Goal: Task Accomplishment & Management: Complete application form

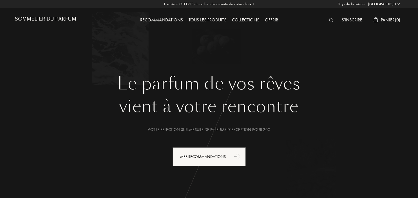
select select "FR"
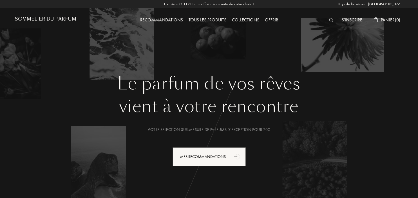
click at [210, 21] on div "Tous les produits" at bounding box center [207, 20] width 43 height 7
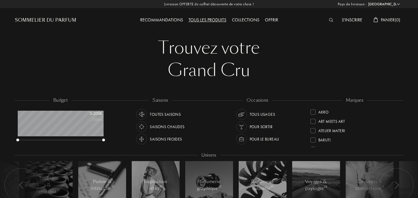
select select "FR"
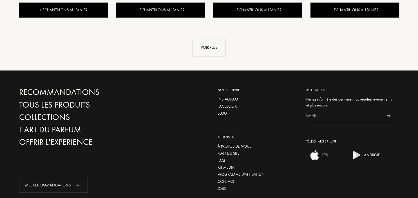
scroll to position [724, 0]
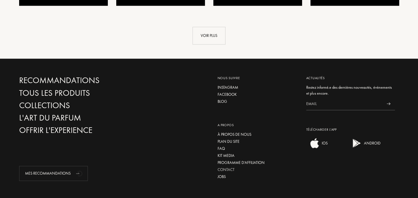
click at [232, 167] on div "Contact" at bounding box center [257, 170] width 80 height 6
click at [286, 59] on div "Recommandations Tous les produits Collections L'Art du Parfum Offrir l'experien…" at bounding box center [209, 130] width 418 height 143
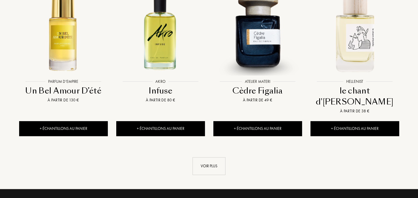
scroll to position [713, 0]
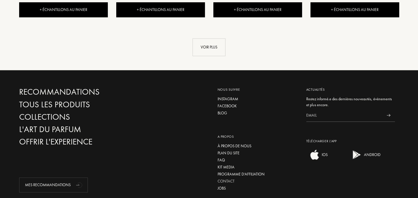
click at [229, 178] on div "Contact" at bounding box center [257, 181] width 80 height 6
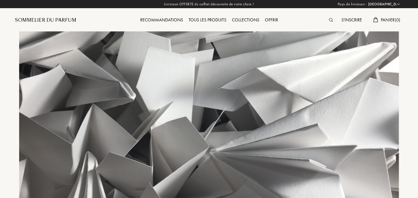
select select "FR"
click at [349, 21] on div "S'inscrire" at bounding box center [351, 20] width 26 height 7
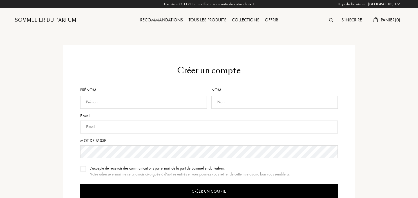
select select "FR"
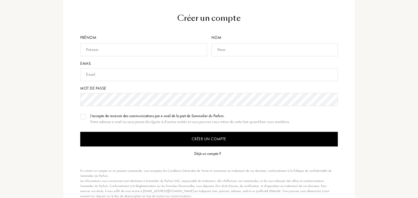
scroll to position [89, 0]
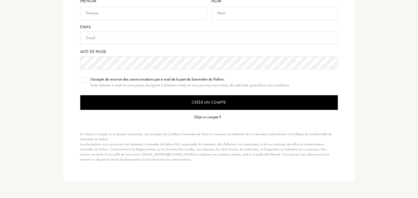
click at [204, 116] on div "Déjà un compte ?" at bounding box center [207, 117] width 27 height 6
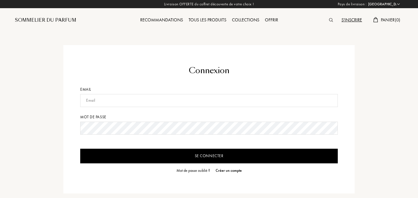
select select "FR"
click at [134, 99] on input "text" at bounding box center [208, 100] width 257 height 13
type input "[PERSON_NAME][EMAIL_ADDRESS][DOMAIN_NAME]"
click at [295, 156] on input "Se connecter" at bounding box center [208, 156] width 257 height 15
click at [300, 153] on input "Se connecter" at bounding box center [208, 156] width 257 height 15
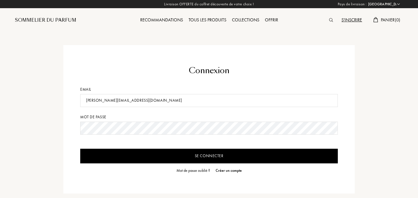
click at [193, 171] on div "Mot de passe oublié ?" at bounding box center [192, 170] width 33 height 6
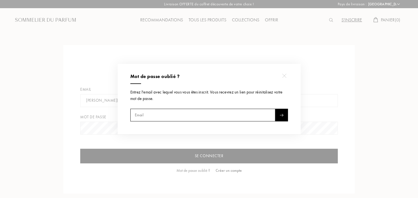
click at [222, 115] on input "text" at bounding box center [202, 115] width 145 height 13
type input "[PERSON_NAME][EMAIL_ADDRESS][DOMAIN_NAME]"
click at [282, 116] on img at bounding box center [282, 115] width 4 height 3
click at [224, 169] on div at bounding box center [209, 99] width 418 height 198
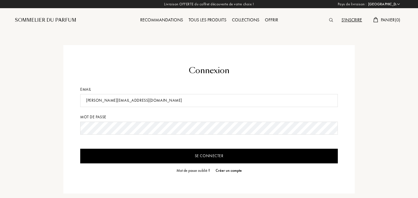
click at [233, 172] on div "Créer un compte" at bounding box center [228, 170] width 26 height 6
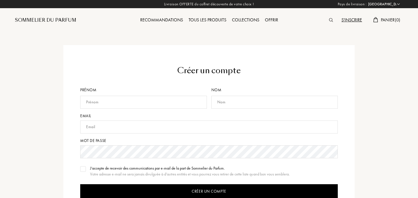
select select "FR"
click at [140, 104] on input "text" at bounding box center [143, 102] width 127 height 13
type input "[PERSON_NAME]"
type input "FLEURY"
type input "[PERSON_NAME][EMAIL_ADDRESS][DOMAIN_NAME]"
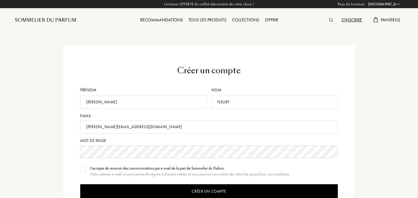
click at [362, 176] on div "Créer un compte Prénom VALERIE Nom FLEURY Email valerie.lechevestrier@gmail.com…" at bounding box center [209, 157] width 397 height 225
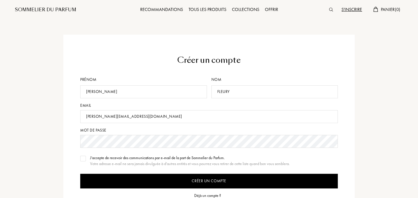
scroll to position [59, 0]
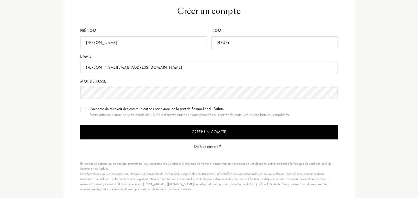
click at [196, 130] on input "Créer un compte" at bounding box center [208, 132] width 257 height 15
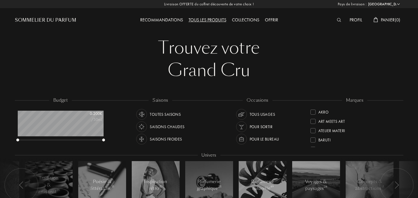
select select "FR"
click at [358, 22] on div "Profil" at bounding box center [356, 20] width 18 height 7
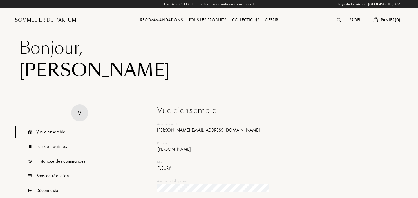
select select "FR"
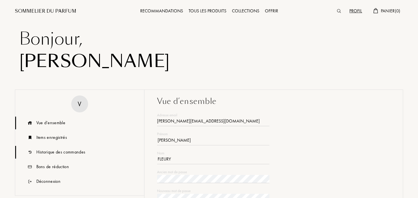
scroll to position [30, 0]
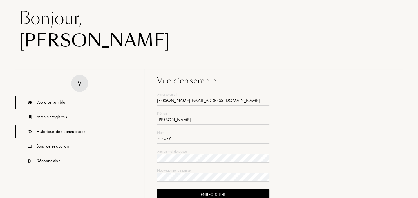
click at [71, 132] on div "Historique des commandes" at bounding box center [60, 131] width 49 height 7
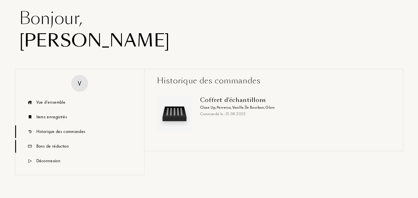
click at [51, 146] on div "Bons de réduction" at bounding box center [52, 146] width 33 height 7
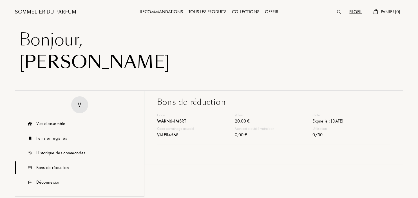
scroll to position [0, 0]
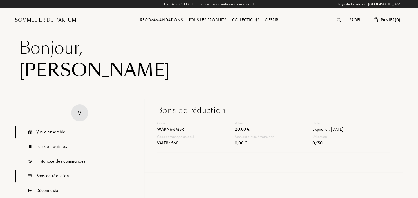
click at [47, 132] on div "Vue d’ensemble" at bounding box center [50, 131] width 29 height 7
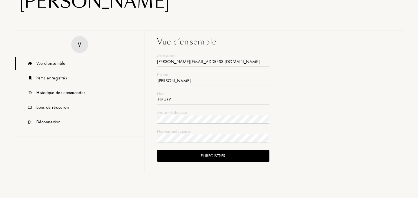
scroll to position [59, 0]
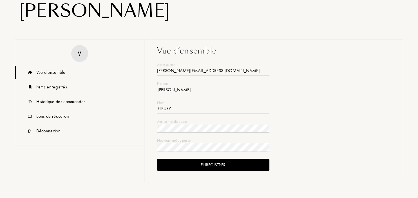
click at [228, 164] on div "Enregistrer" at bounding box center [213, 165] width 112 height 12
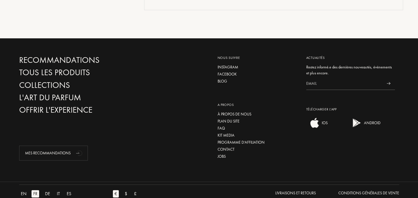
scroll to position [244, 0]
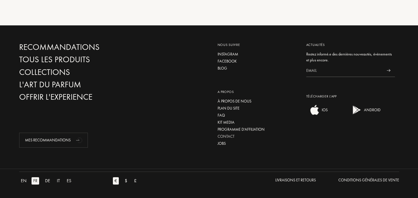
click at [228, 137] on div "Contact" at bounding box center [257, 136] width 80 height 6
